Goal: Task Accomplishment & Management: Use online tool/utility

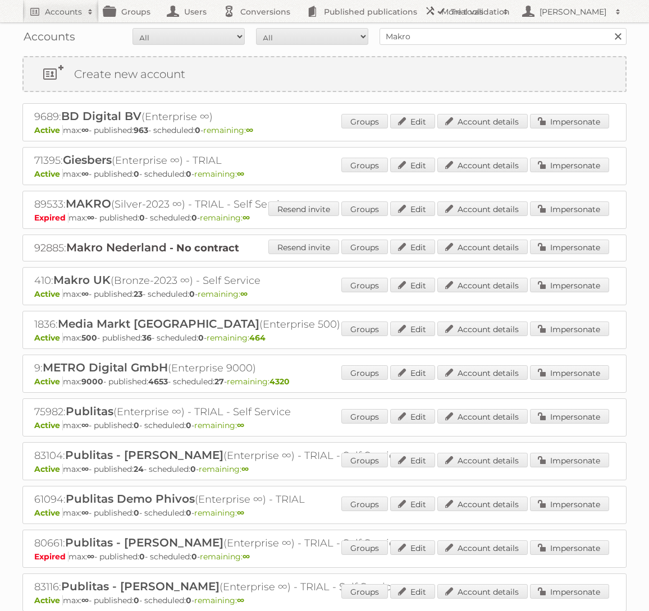
click at [404, 40] on input "Makro" at bounding box center [502, 36] width 247 height 17
click at [609, 28] on input "Search" at bounding box center [617, 36] width 17 height 17
type input "Aldi Süd"
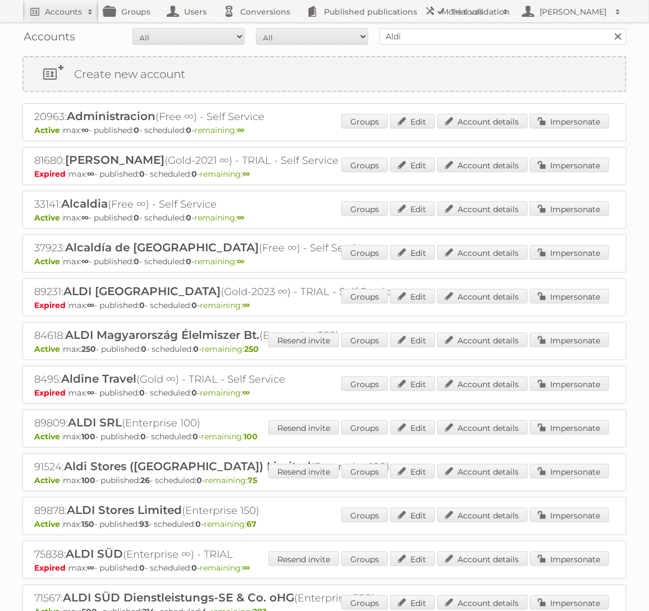
scroll to position [71, 0]
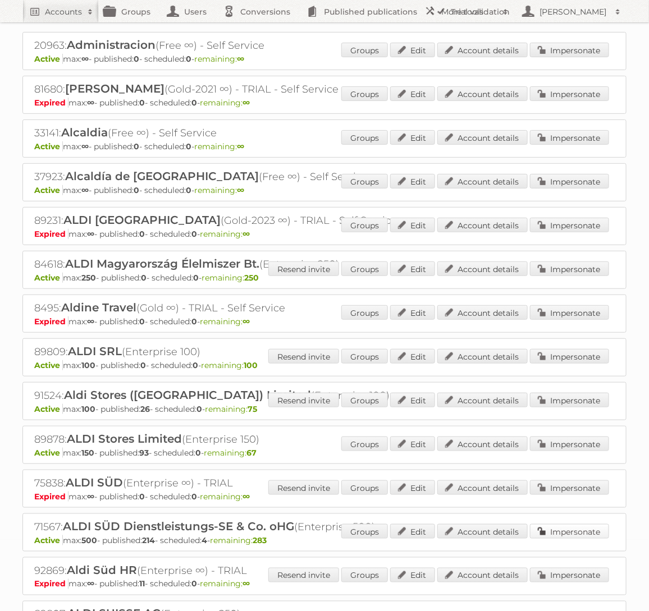
click at [575, 524] on link "Impersonate" at bounding box center [569, 531] width 79 height 15
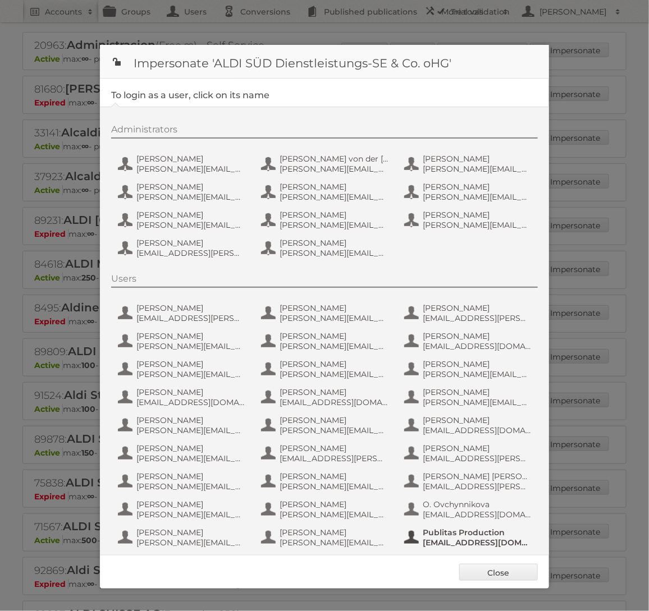
click at [448, 542] on span "fs+aldisud@publitas.com" at bounding box center [477, 543] width 109 height 10
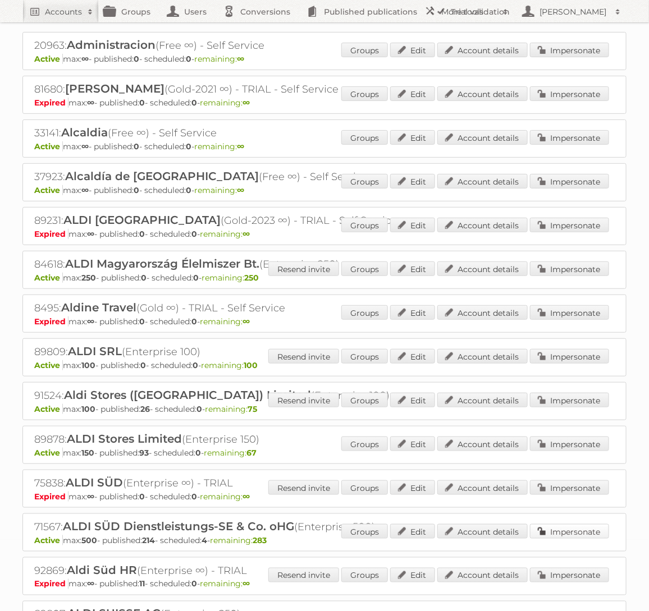
click at [558, 533] on link "Impersonate" at bounding box center [569, 531] width 79 height 15
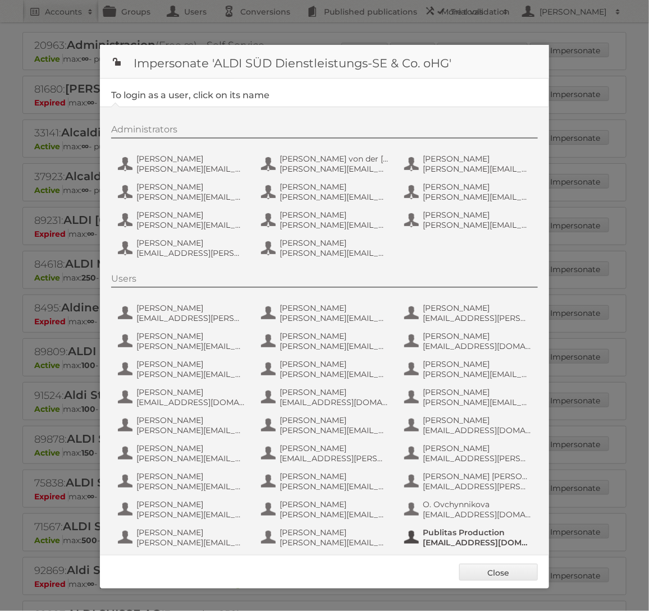
click at [439, 534] on span "Publitas Production" at bounding box center [477, 532] width 109 height 10
